Goal: Task Accomplishment & Management: Complete application form

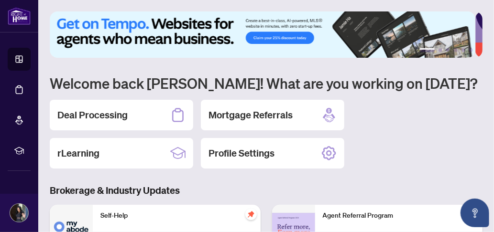
click at [121, 107] on div "Deal Processing" at bounding box center [121, 115] width 143 height 31
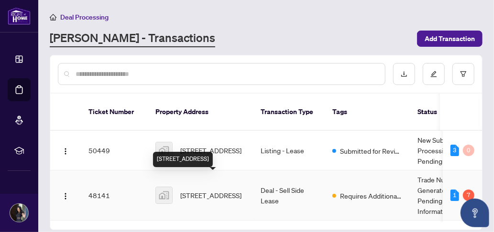
click at [205, 190] on span "[STREET_ADDRESS]" at bounding box center [210, 195] width 61 height 11
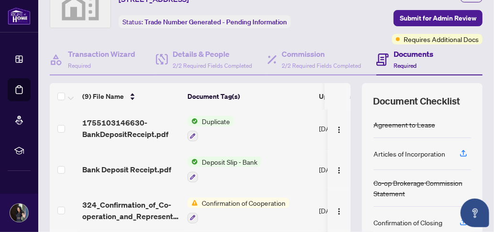
scroll to position [166, 0]
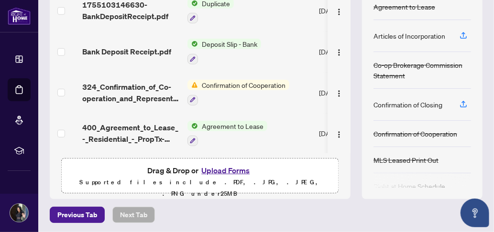
click at [231, 170] on button "Upload Forms" at bounding box center [225, 171] width 54 height 12
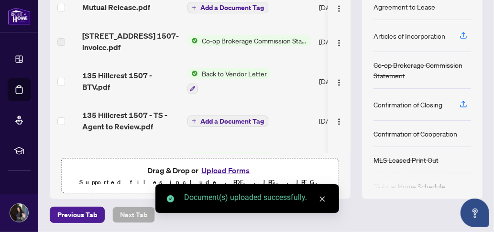
scroll to position [0, 0]
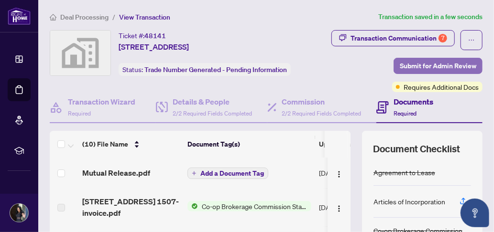
click at [427, 64] on span "Submit for Admin Review" at bounding box center [438, 65] width 77 height 15
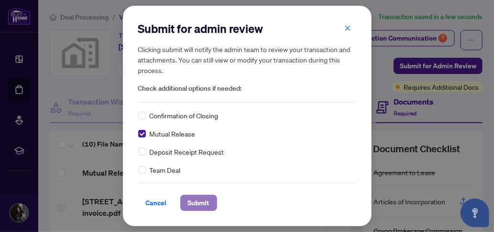
click at [194, 202] on span "Submit" at bounding box center [199, 203] width 22 height 15
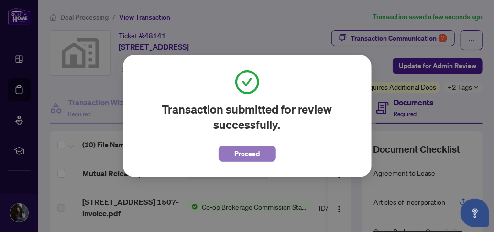
click at [250, 155] on span "Proceed" at bounding box center [246, 153] width 25 height 15
